Goal: Find specific page/section: Find specific page/section

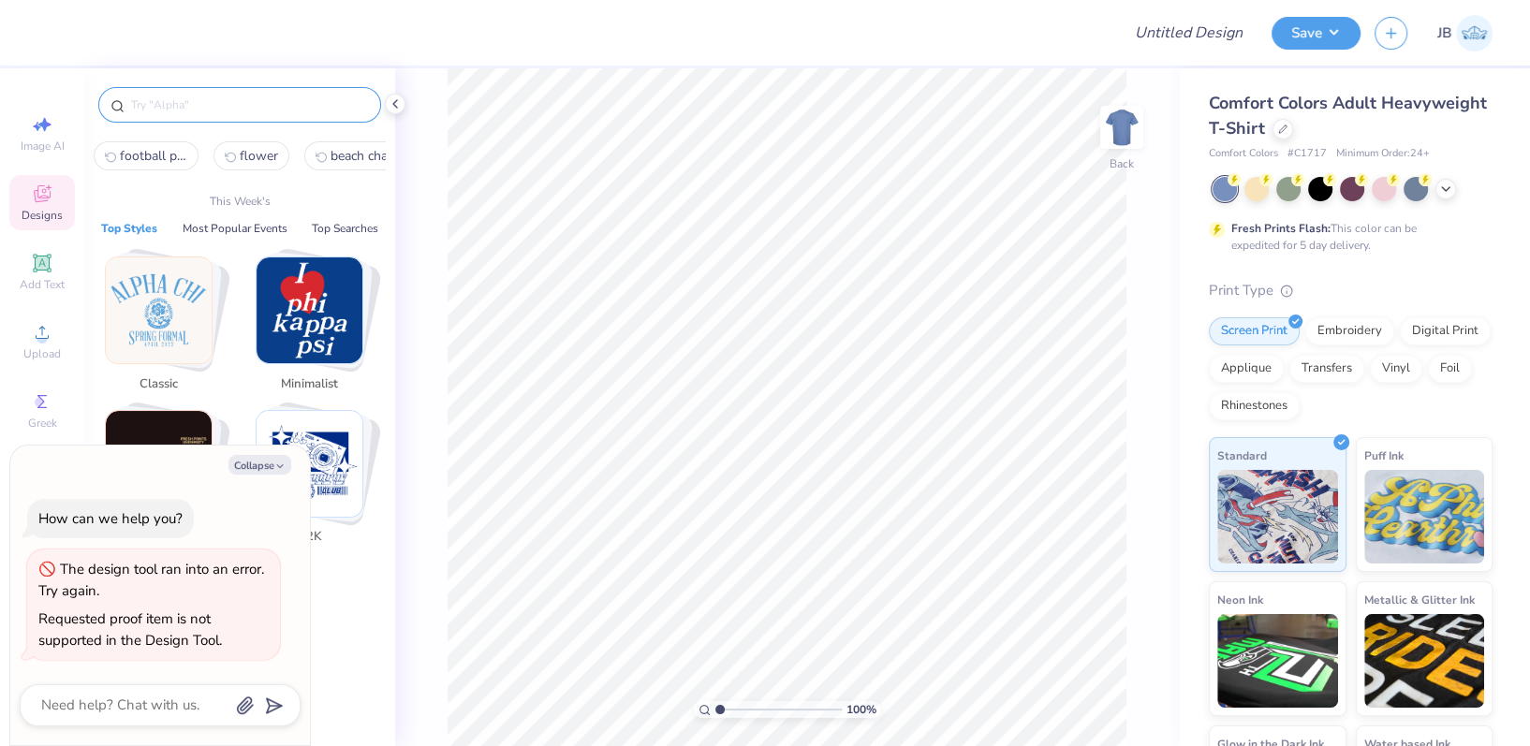
type textarea "x"
click at [187, 97] on input "text" at bounding box center [249, 104] width 240 height 19
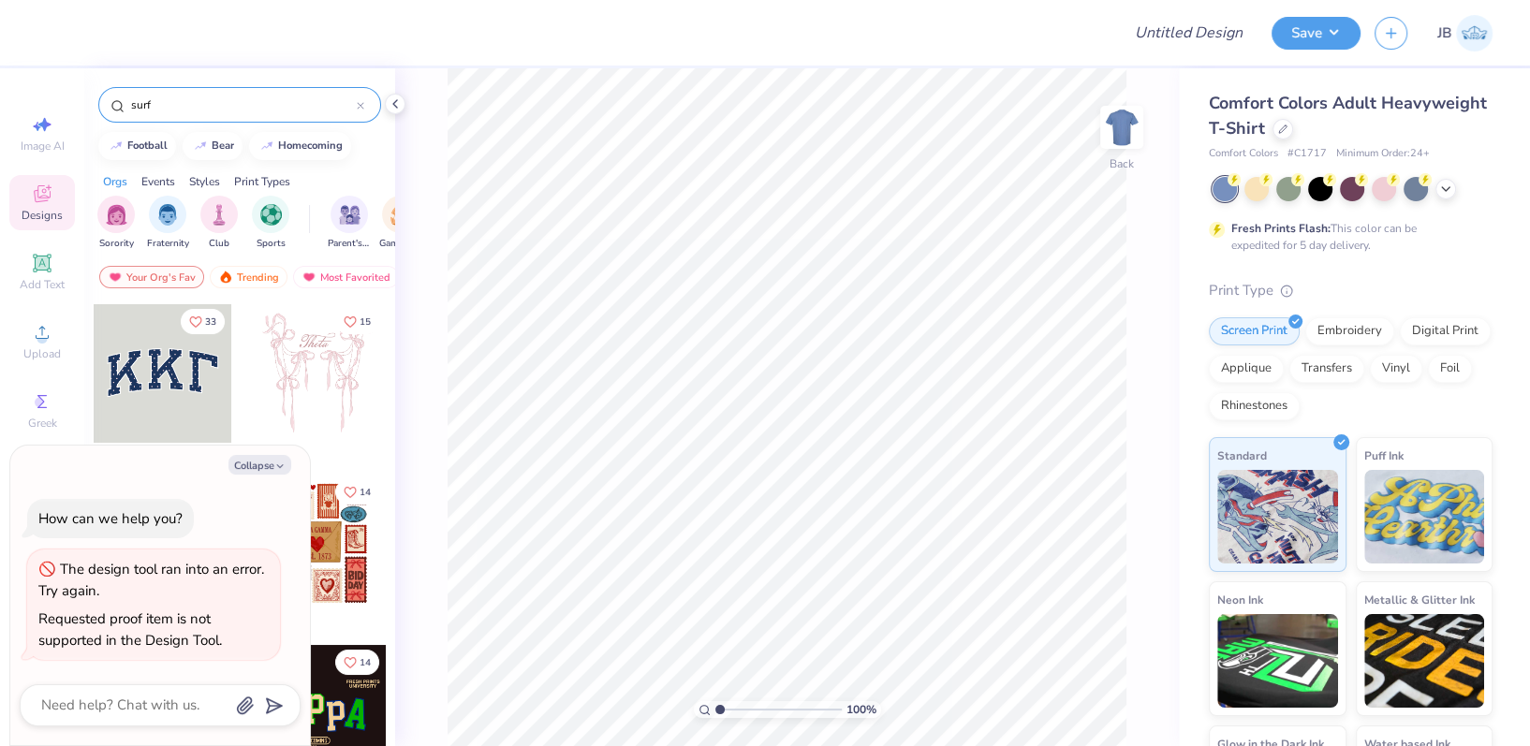
type input "surf"
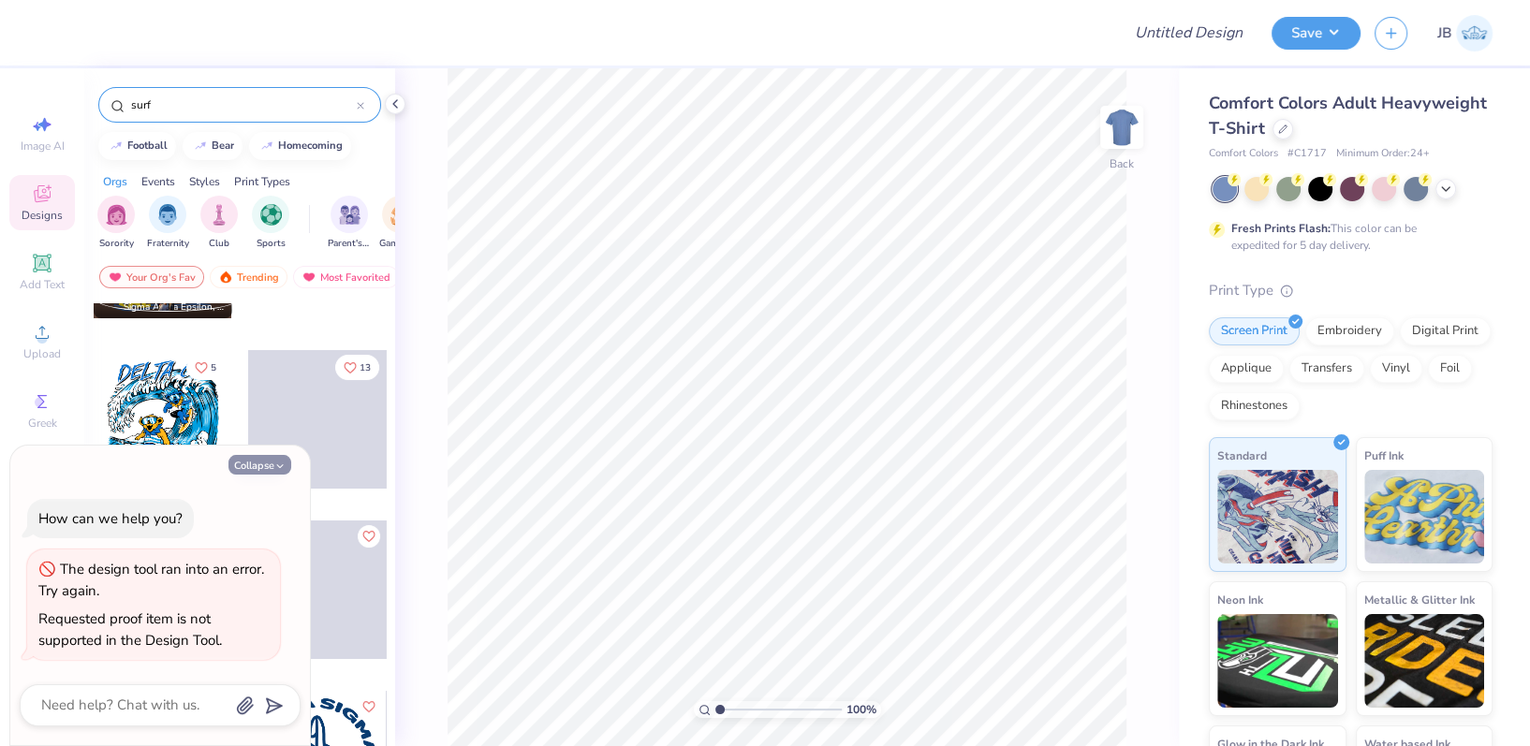
click at [238, 467] on button "Collapse" at bounding box center [259, 465] width 63 height 20
type textarea "x"
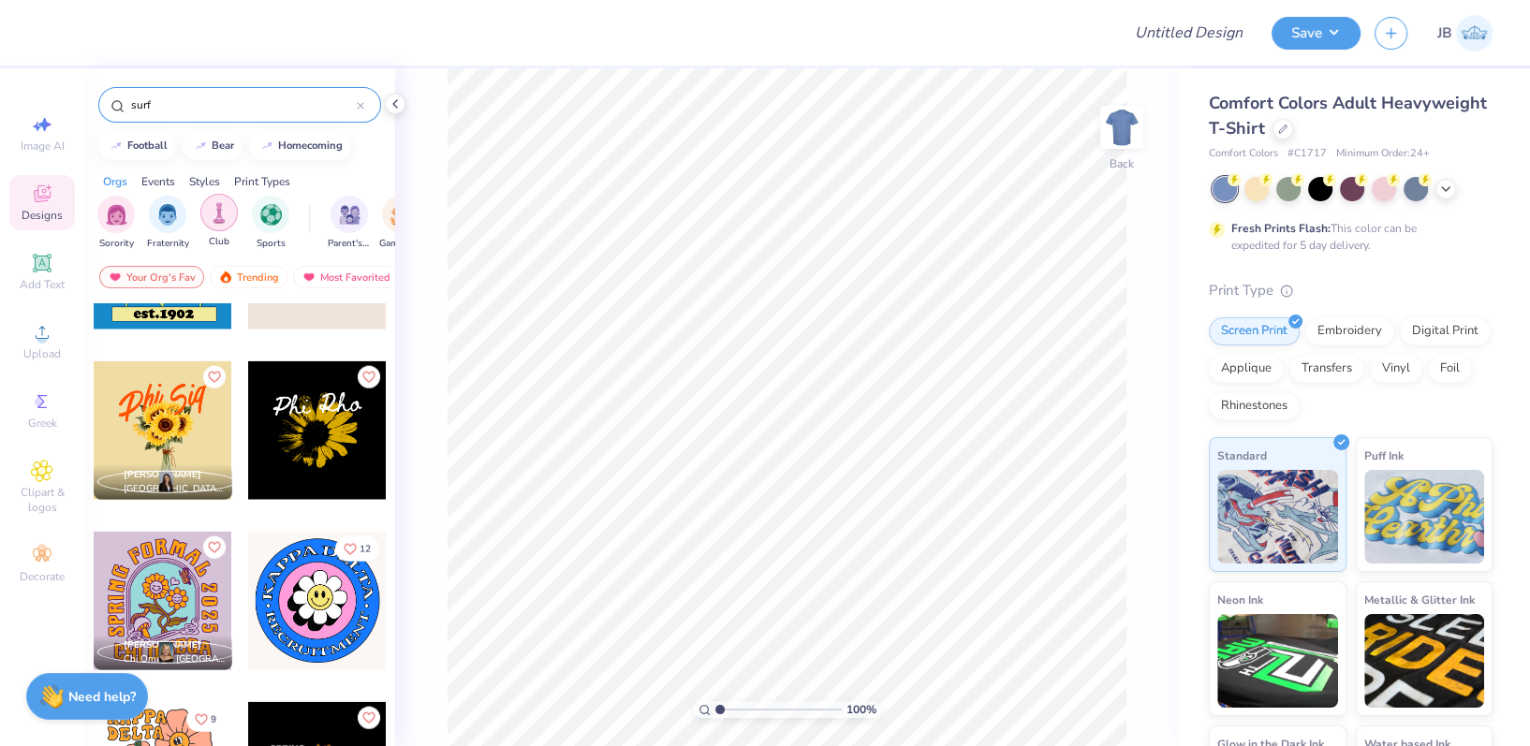
scroll to position [4447, 0]
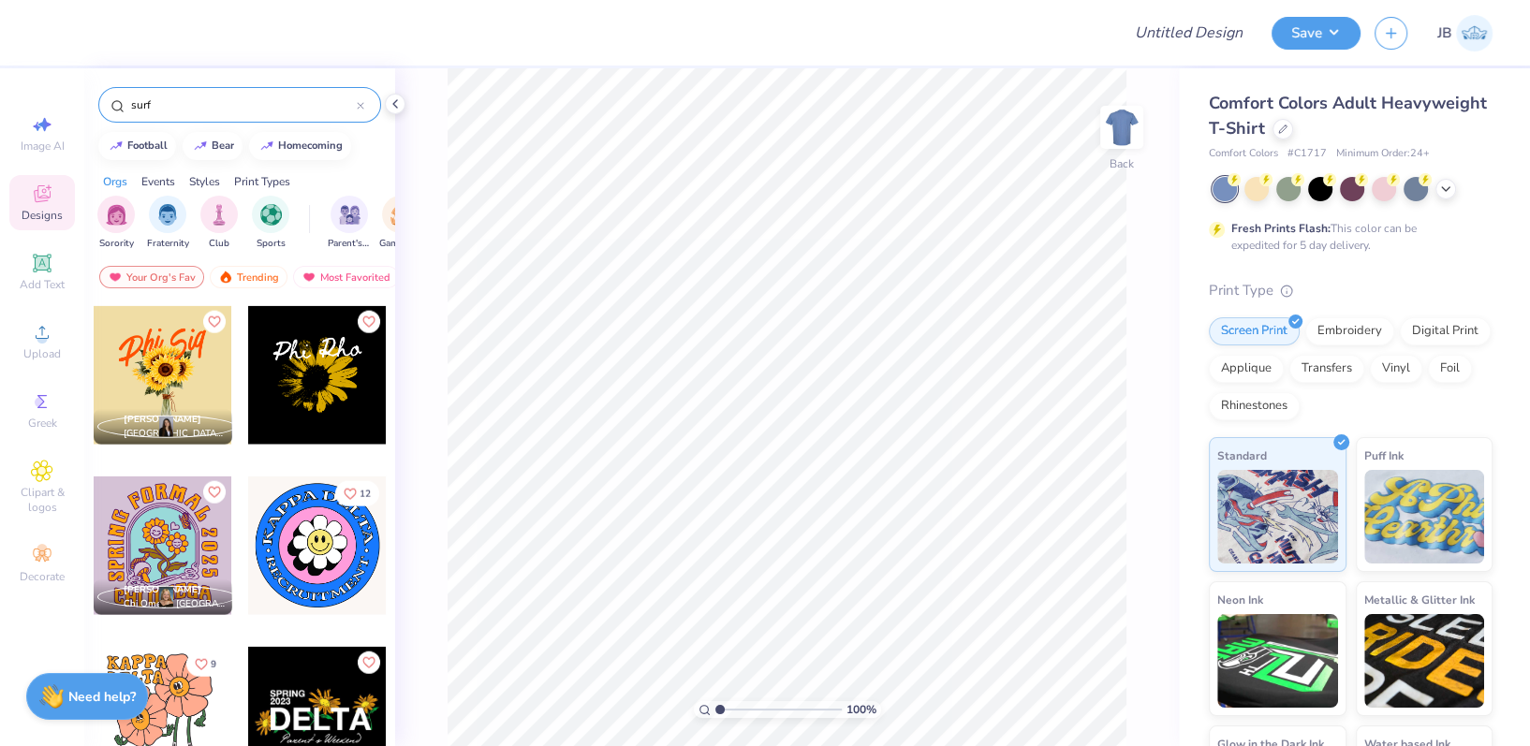
click at [198, 104] on input "surf" at bounding box center [242, 104] width 227 height 19
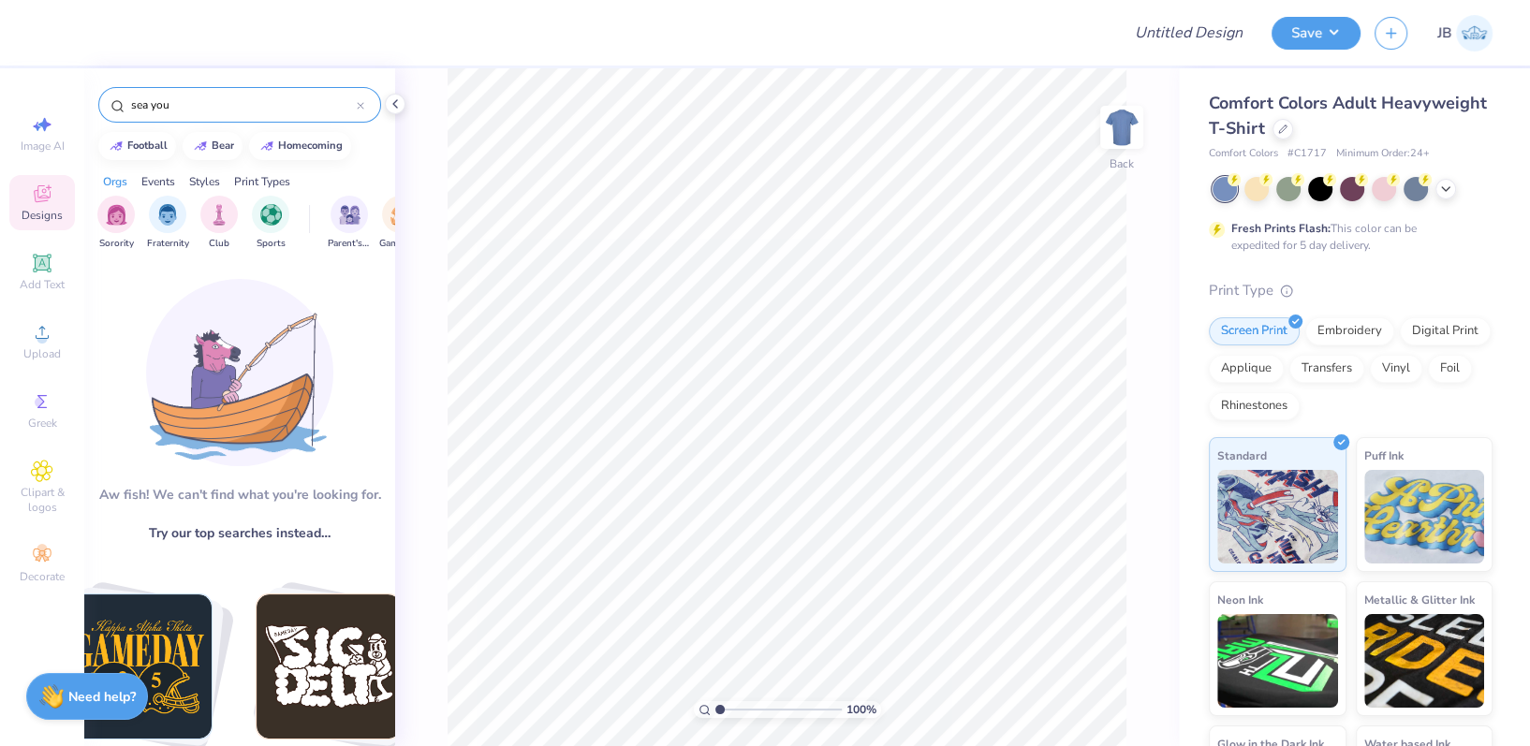
click at [203, 112] on input "sea you" at bounding box center [242, 104] width 227 height 19
type input "flower"
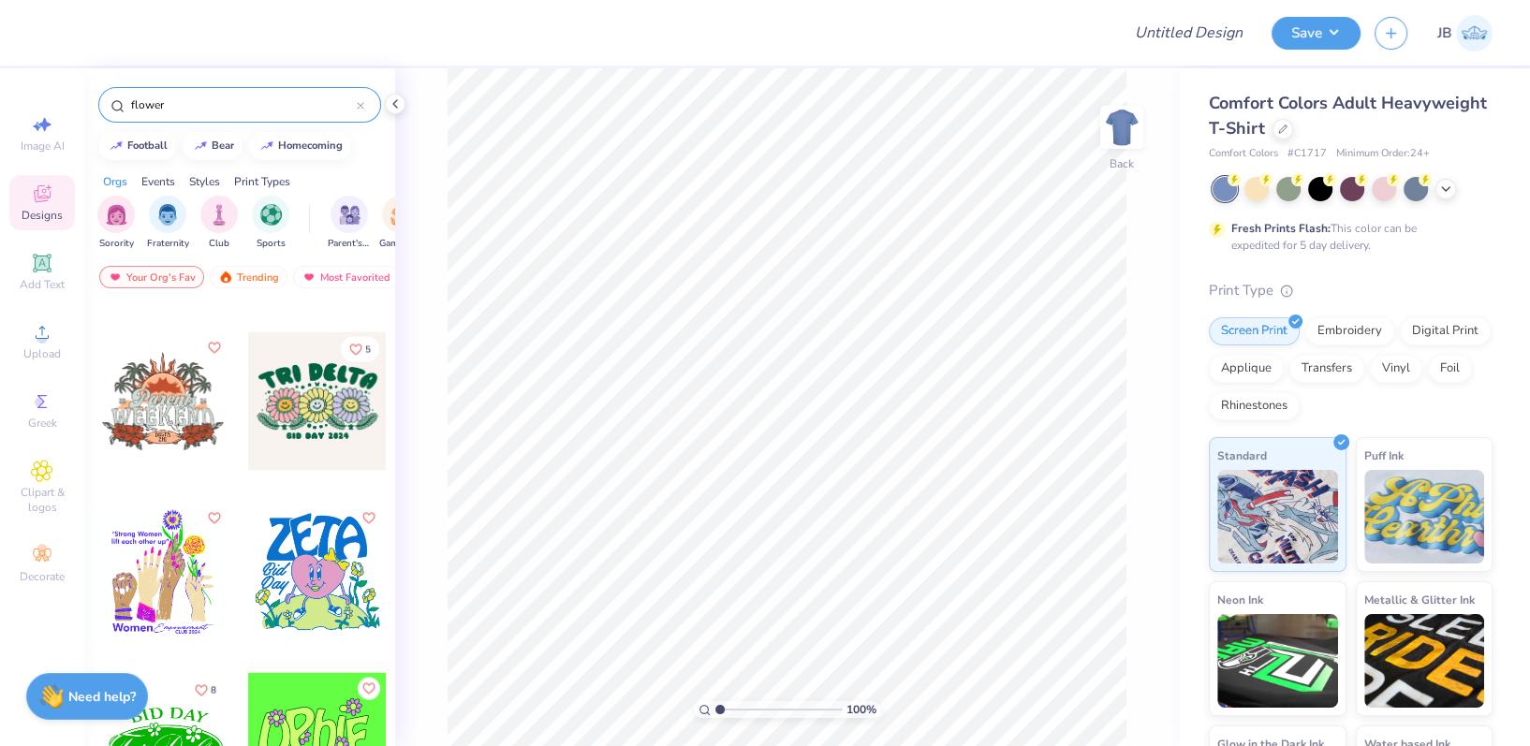
scroll to position [23897, 0]
